Goal: Task Accomplishment & Management: Manage account settings

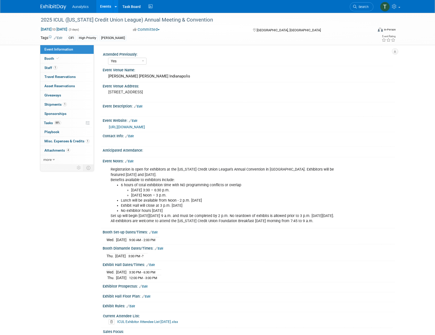
select select "Yes"
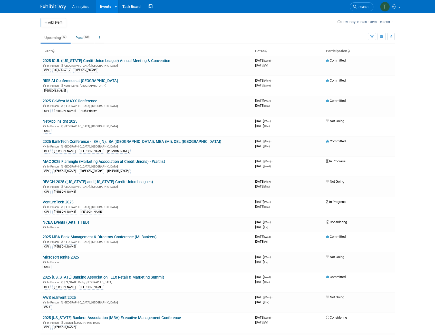
click at [75, 141] on link "2025 BankTech Conference - IBA (IN), IBA ([GEOGRAPHIC_DATA]), MBA (MI), OBL ([G…" at bounding box center [132, 141] width 179 height 5
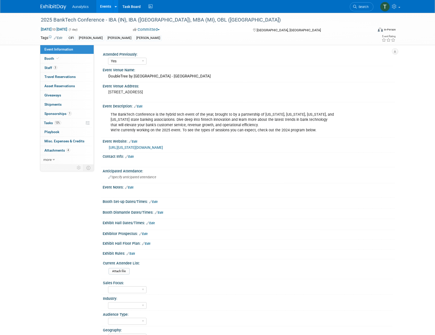
select select "Yes"
select select "Submitted"
drag, startPoint x: 153, startPoint y: 114, endPoint x: 124, endPoint y: 109, distance: 29.5
click at [124, 109] on div "The BankTech Conference is the hybrid tech event of the year, brought to by a p…" at bounding box center [248, 109] width 286 height 3
drag, startPoint x: 124, startPoint y: 109, endPoint x: 130, endPoint y: 115, distance: 8.9
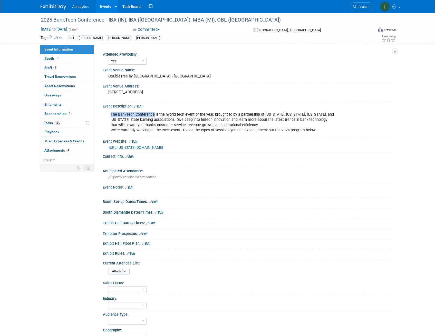
copy div "The BankTech Conference"
